Goal: Task Accomplishment & Management: Manage account settings

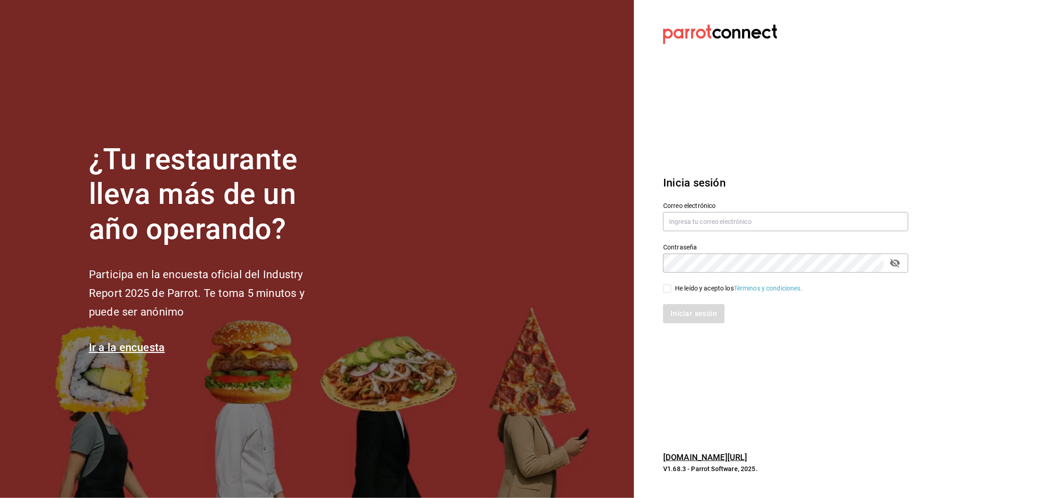
click at [776, 211] on div "Correo electrónico" at bounding box center [785, 217] width 245 height 31
click at [768, 221] on input "text" at bounding box center [785, 221] width 245 height 19
type input "[EMAIL_ADDRESS][DOMAIN_NAME]"
click at [894, 265] on icon "passwordField" at bounding box center [895, 263] width 10 height 9
click at [671, 287] on input "He leído y acepto los Términos y condiciones." at bounding box center [667, 288] width 8 height 8
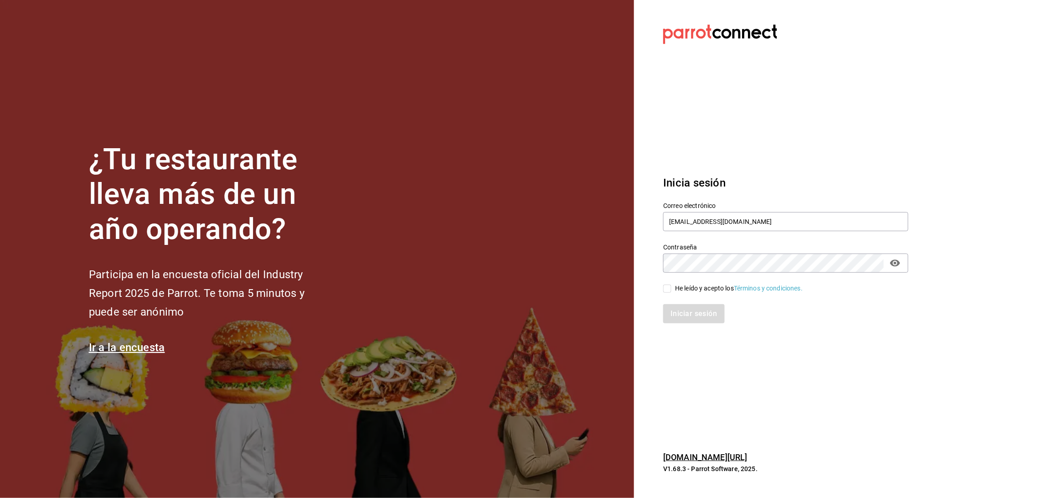
checkbox input "true"
click at [675, 319] on button "Iniciar sesión" at bounding box center [694, 313] width 62 height 19
